Goal: Find specific page/section: Find specific page/section

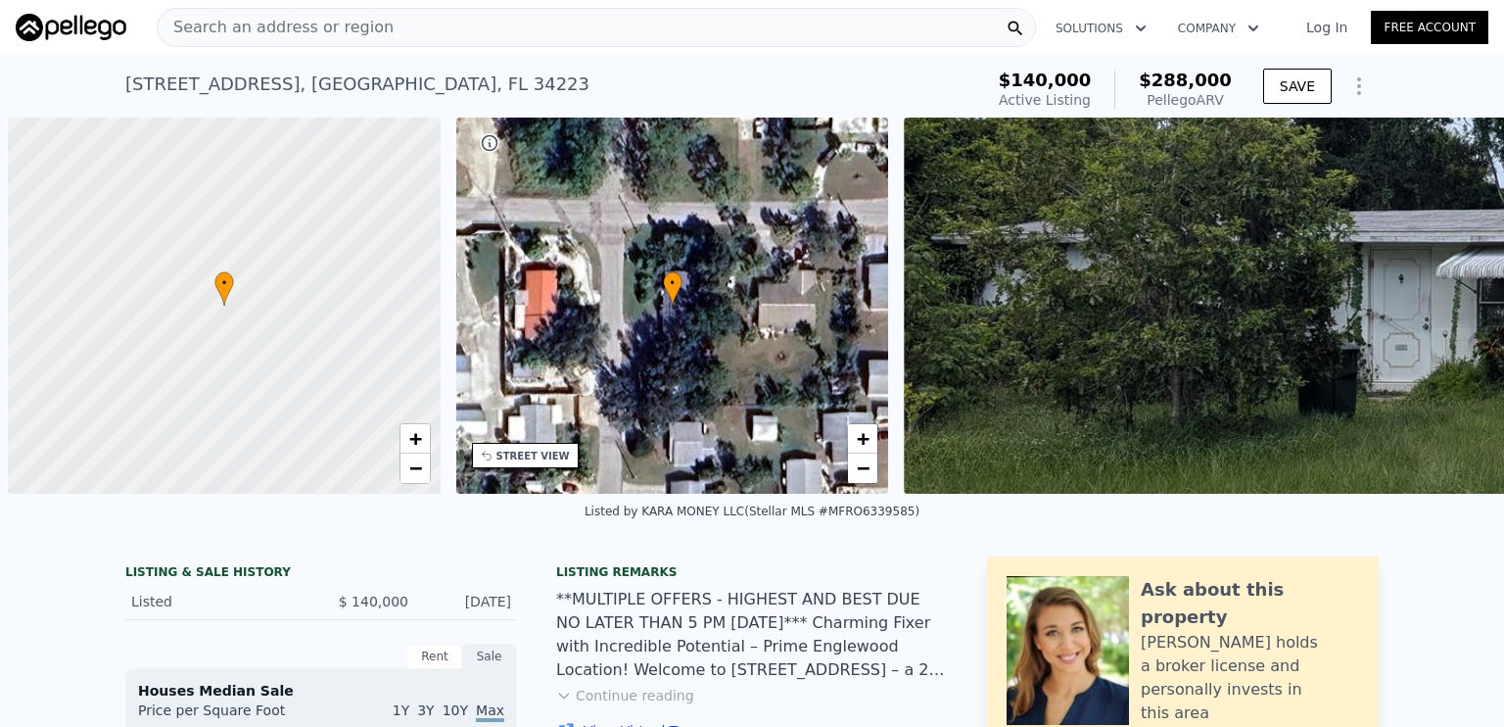
click at [293, 26] on span "Search an address or region" at bounding box center [276, 28] width 236 height 24
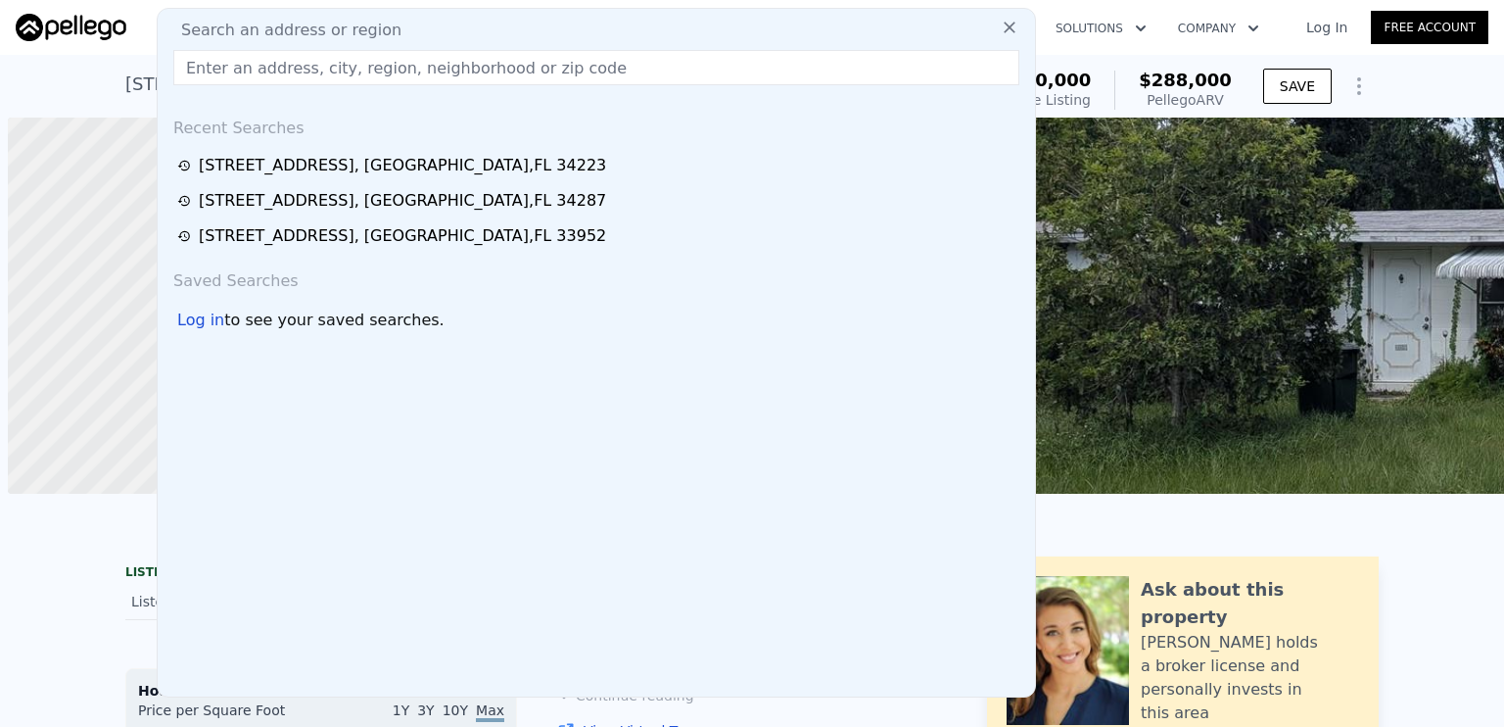
scroll to position [0, 8]
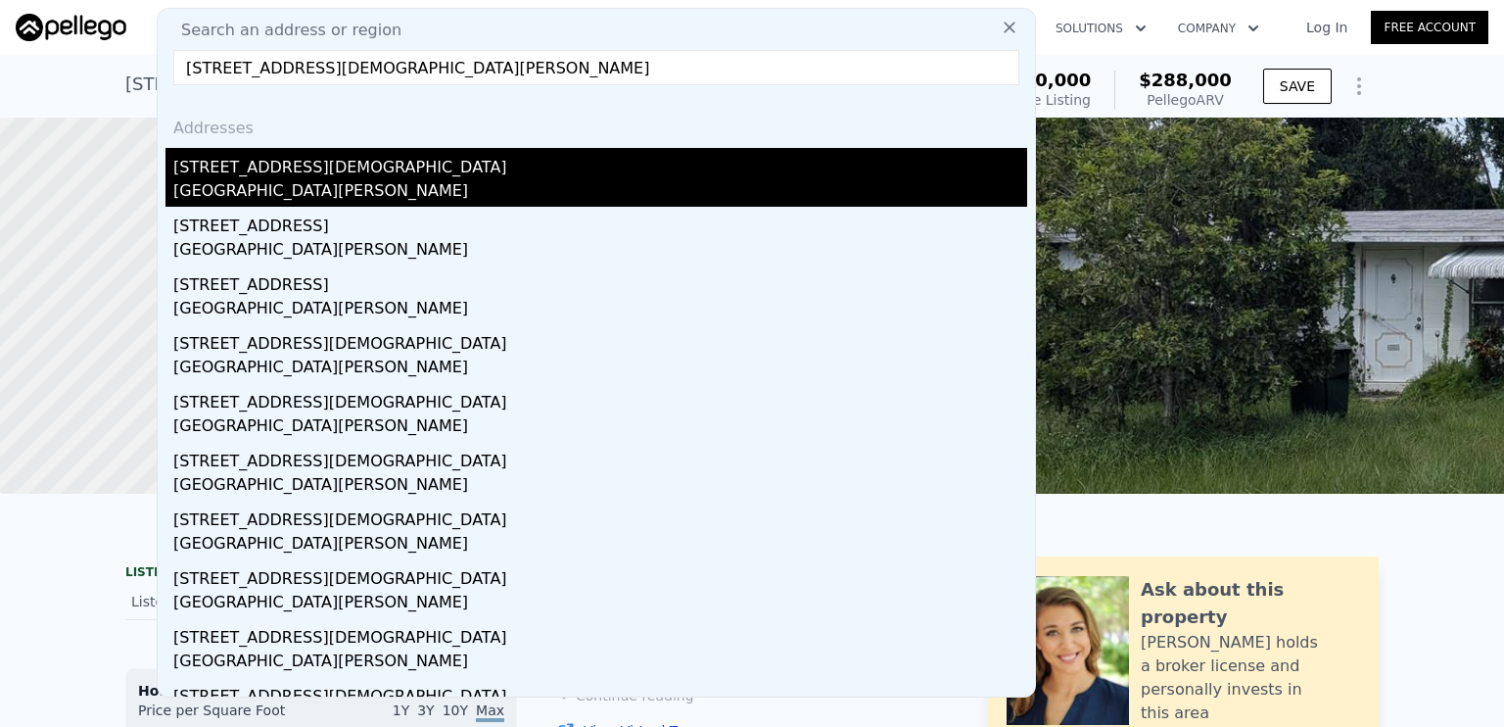
type input "[STREET_ADDRESS][DEMOGRAPHIC_DATA][PERSON_NAME]"
click at [302, 171] on div "[STREET_ADDRESS][DEMOGRAPHIC_DATA]" at bounding box center [600, 163] width 854 height 31
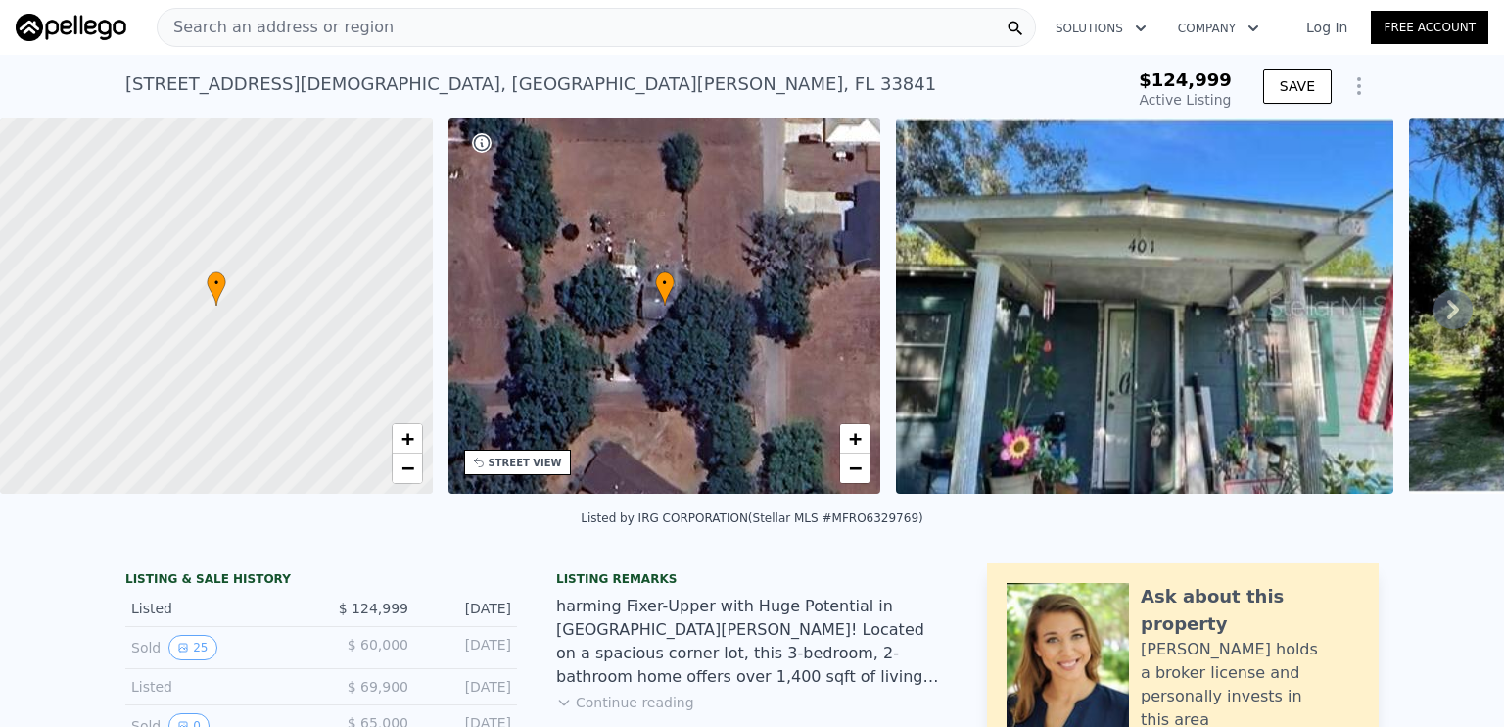
click at [231, 31] on span "Search an address or region" at bounding box center [276, 28] width 236 height 24
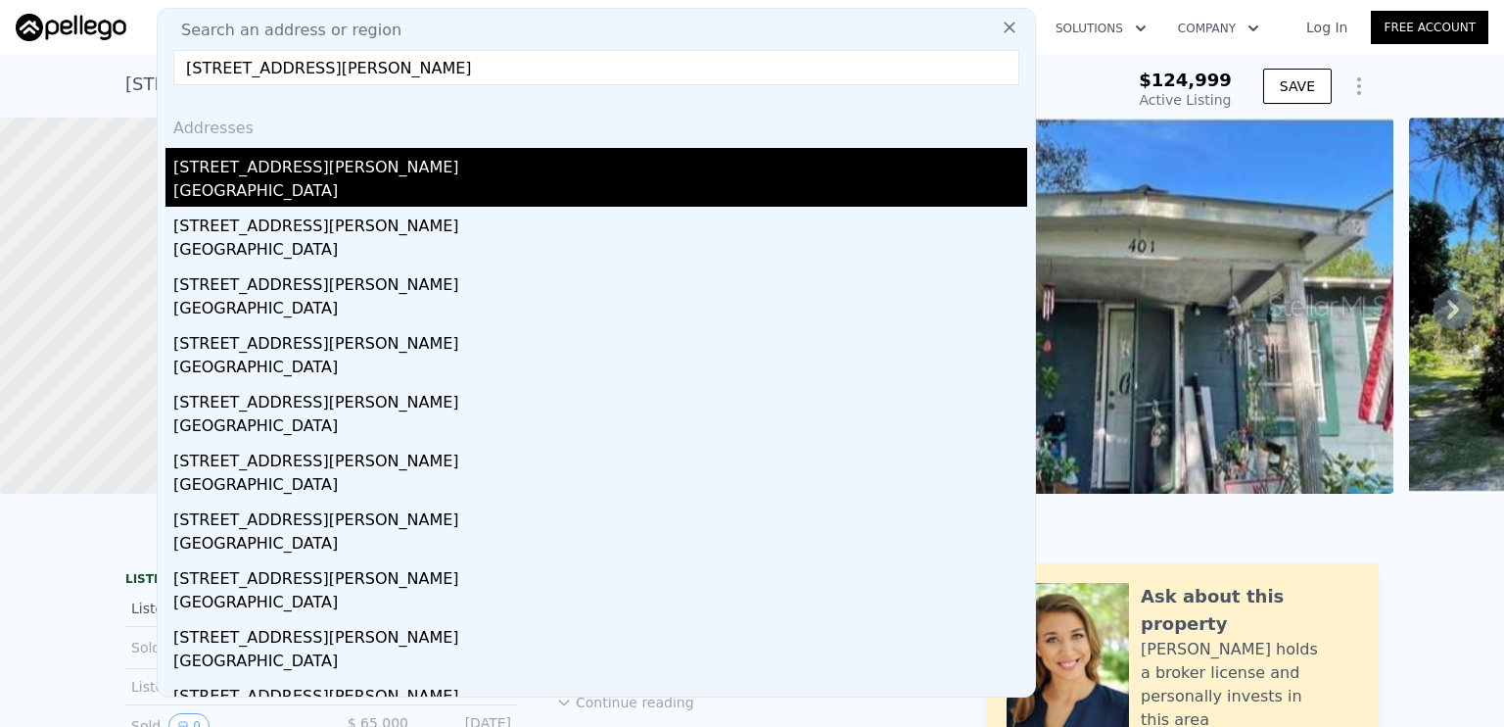
type input "[STREET_ADDRESS][PERSON_NAME]"
click at [271, 176] on div "[STREET_ADDRESS][PERSON_NAME]" at bounding box center [600, 163] width 854 height 31
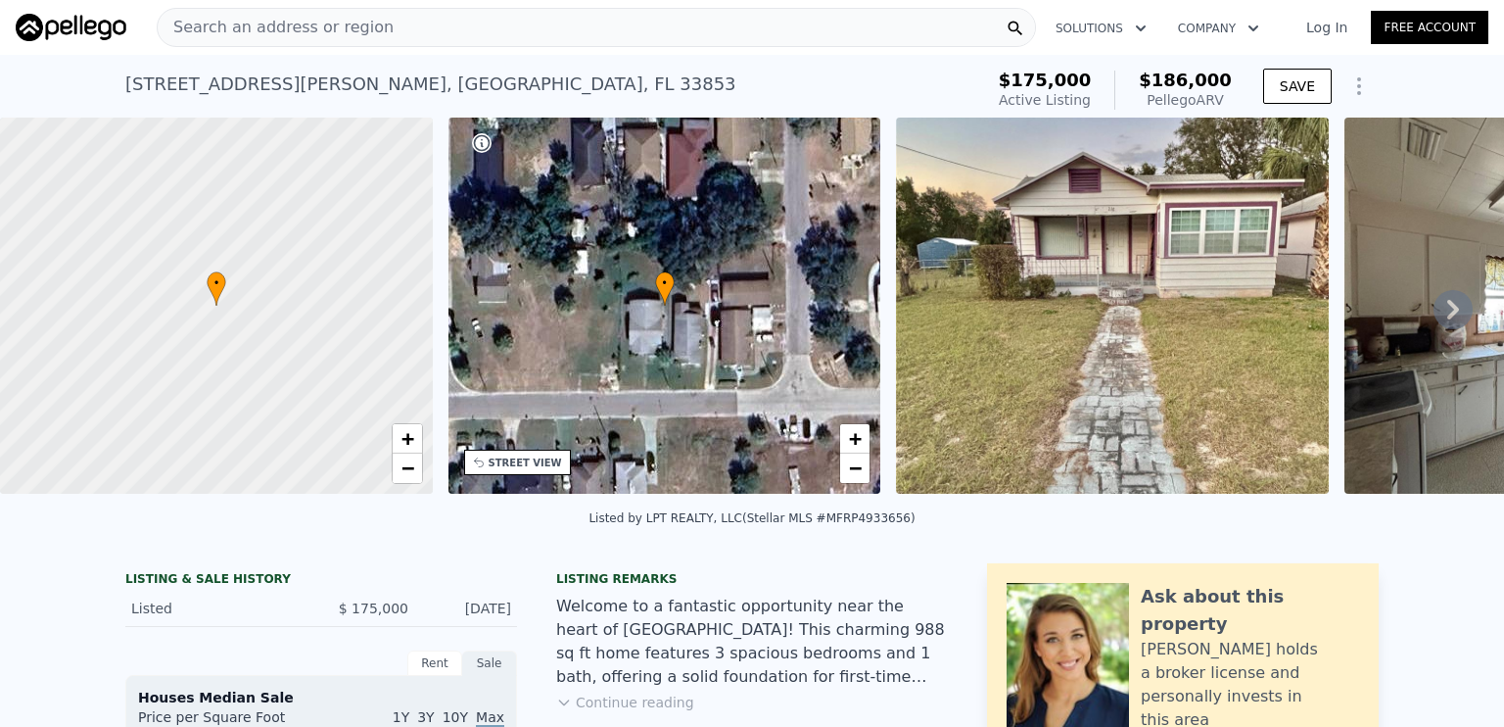
click at [270, 36] on span "Search an address or region" at bounding box center [276, 28] width 236 height 24
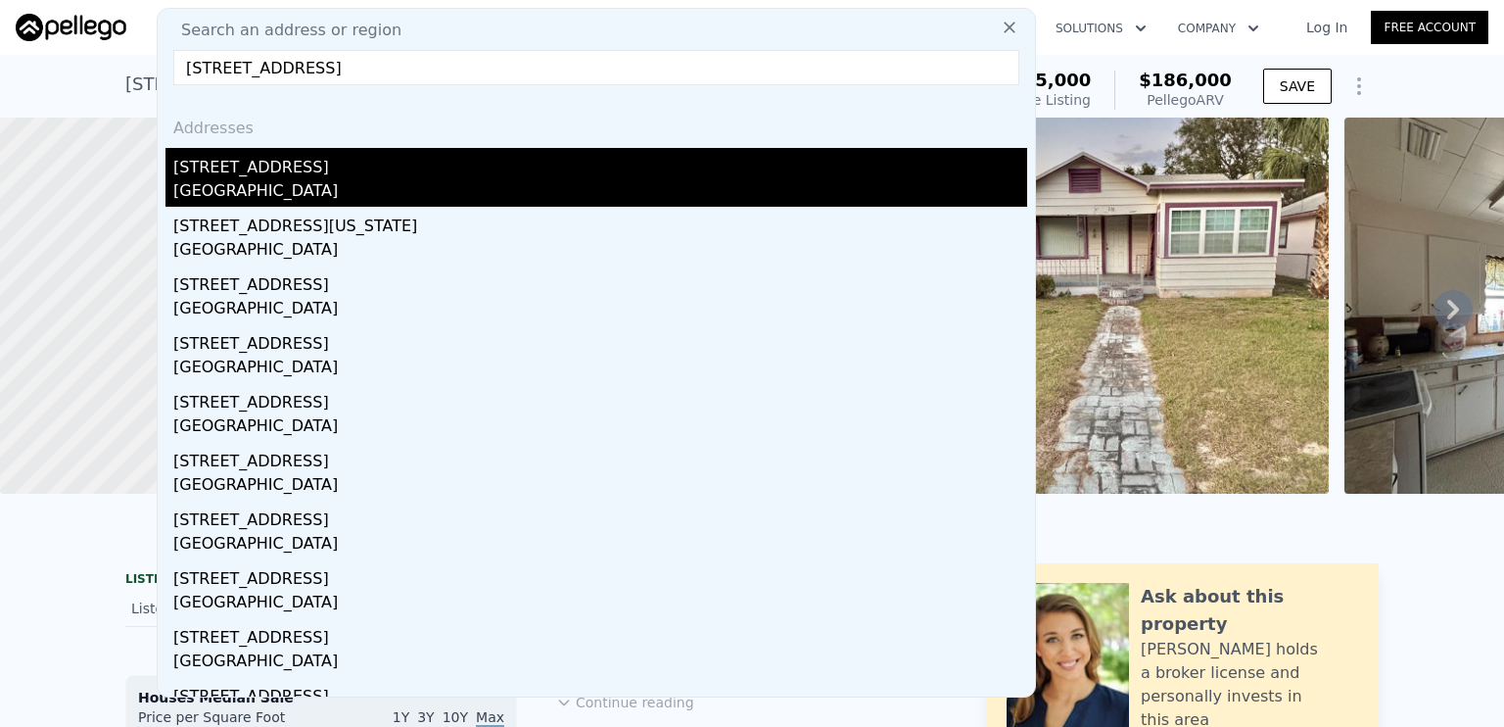
type input "[STREET_ADDRESS]"
click at [261, 183] on div "[GEOGRAPHIC_DATA]" at bounding box center [600, 192] width 854 height 27
